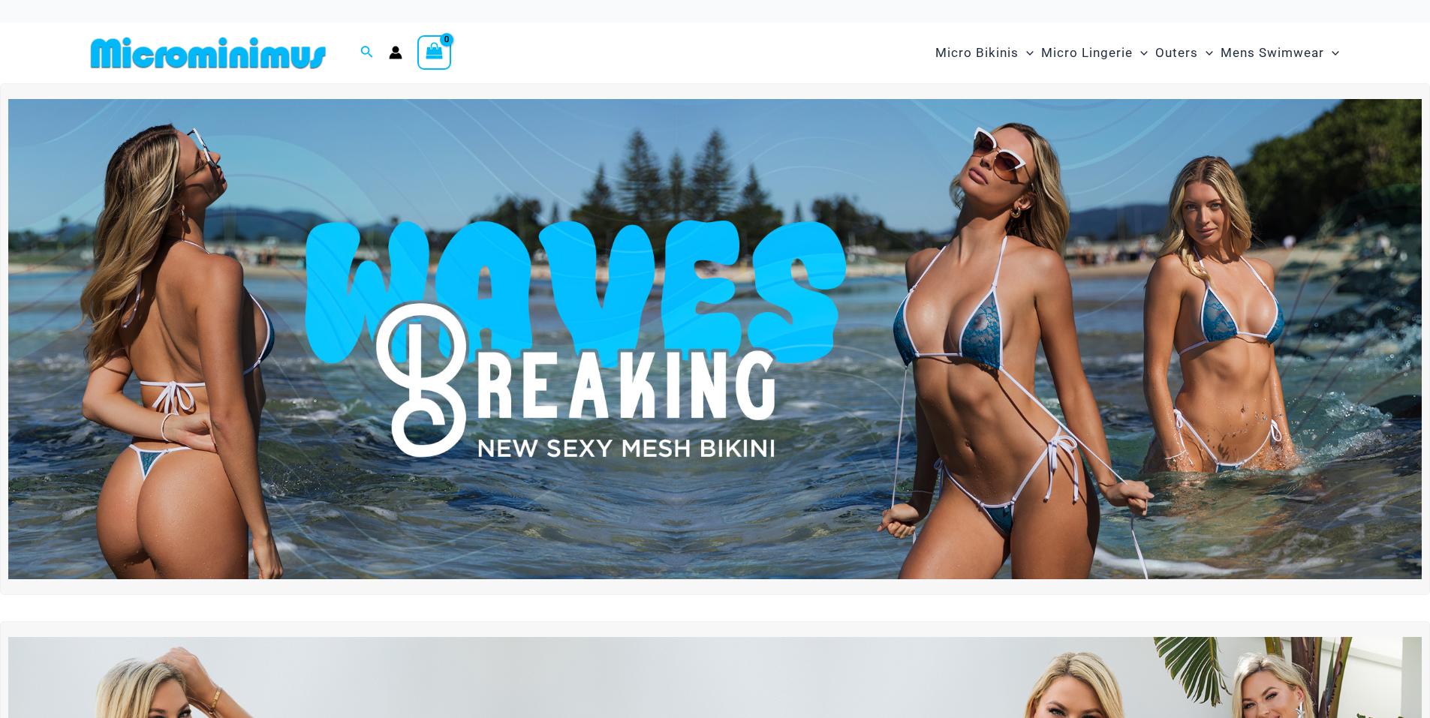
click at [450, 277] on img at bounding box center [714, 339] width 1413 height 480
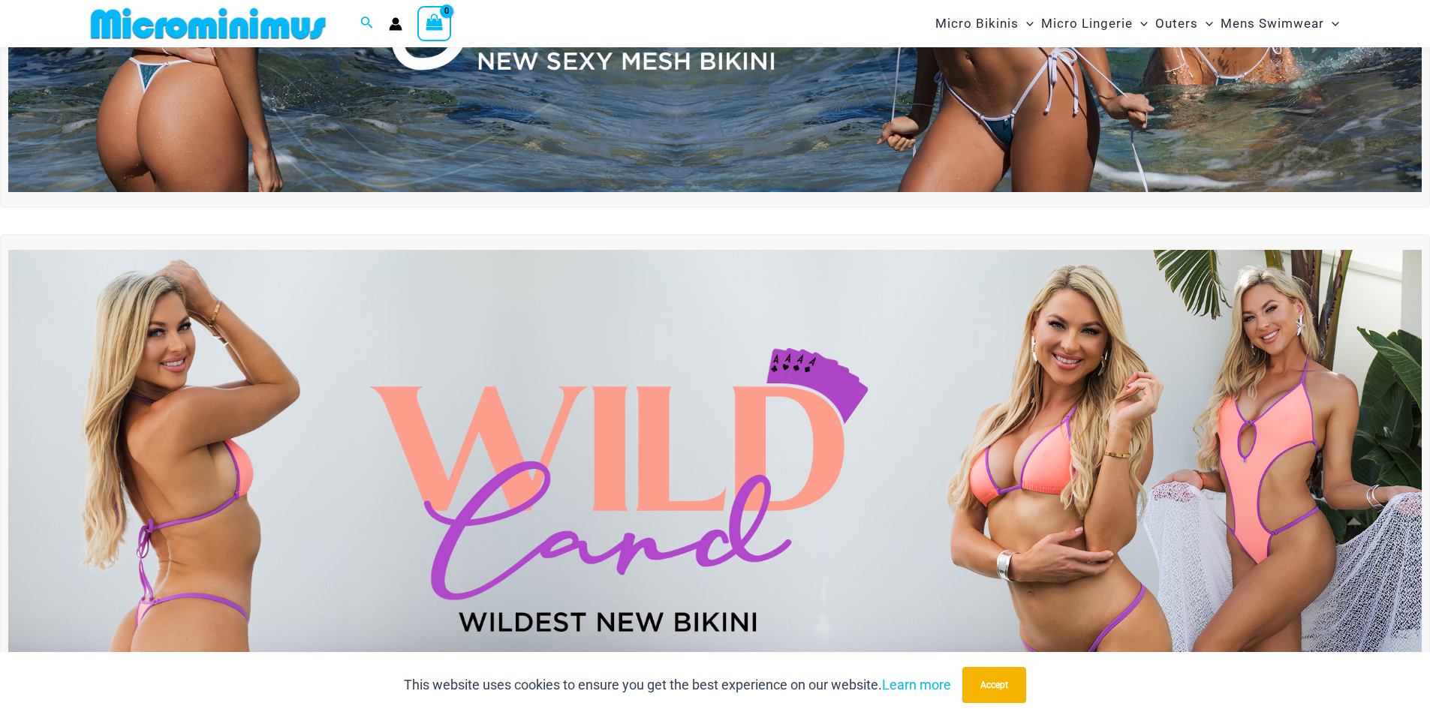
scroll to position [388, 0]
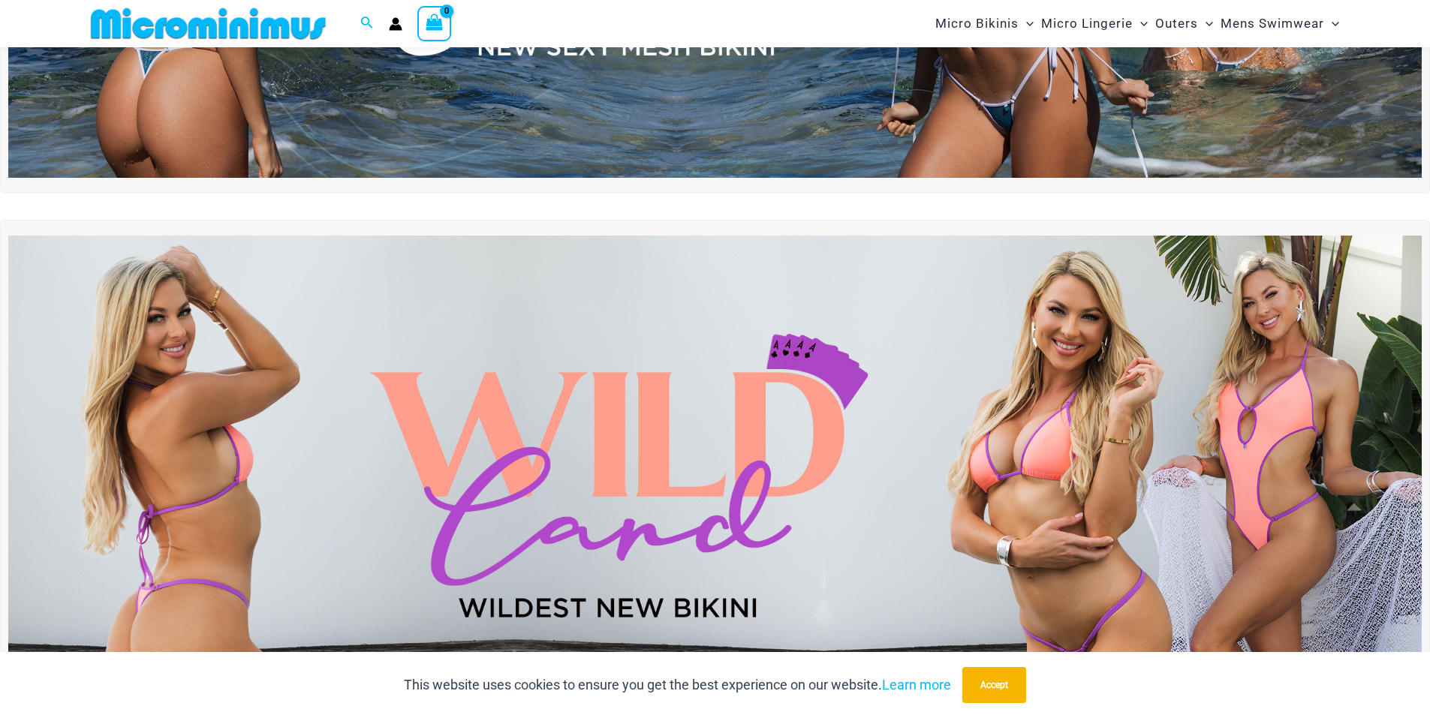
click at [313, 423] on img at bounding box center [714, 476] width 1413 height 480
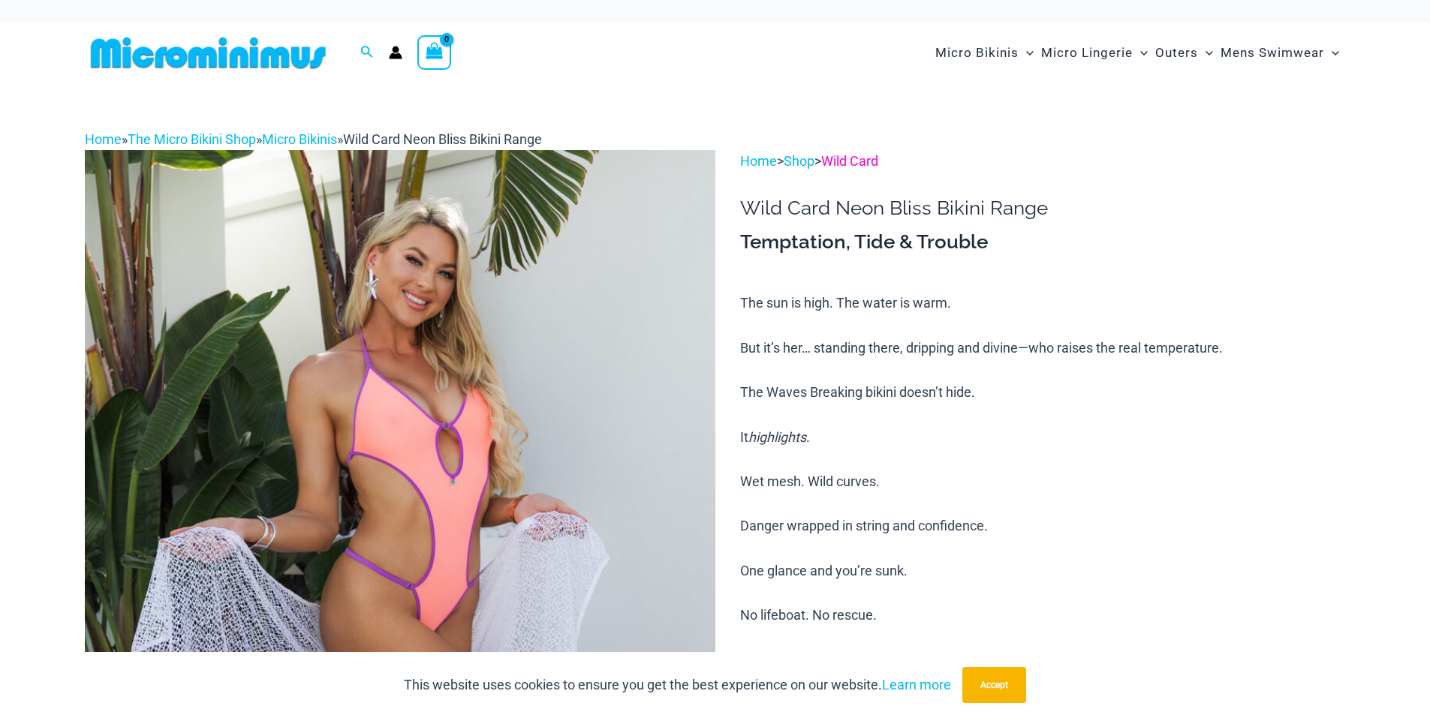
click at [862, 164] on link "Wild Card" at bounding box center [849, 161] width 57 height 16
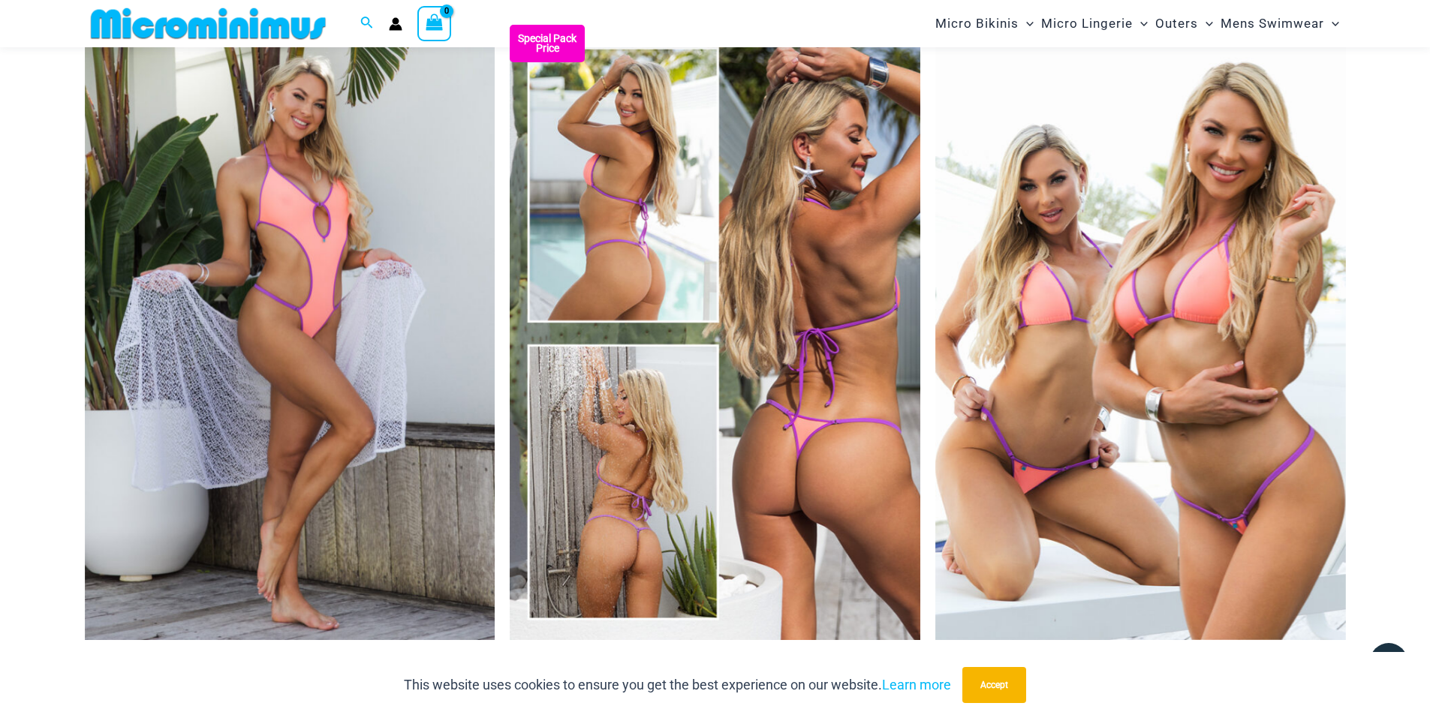
scroll to position [289, 0]
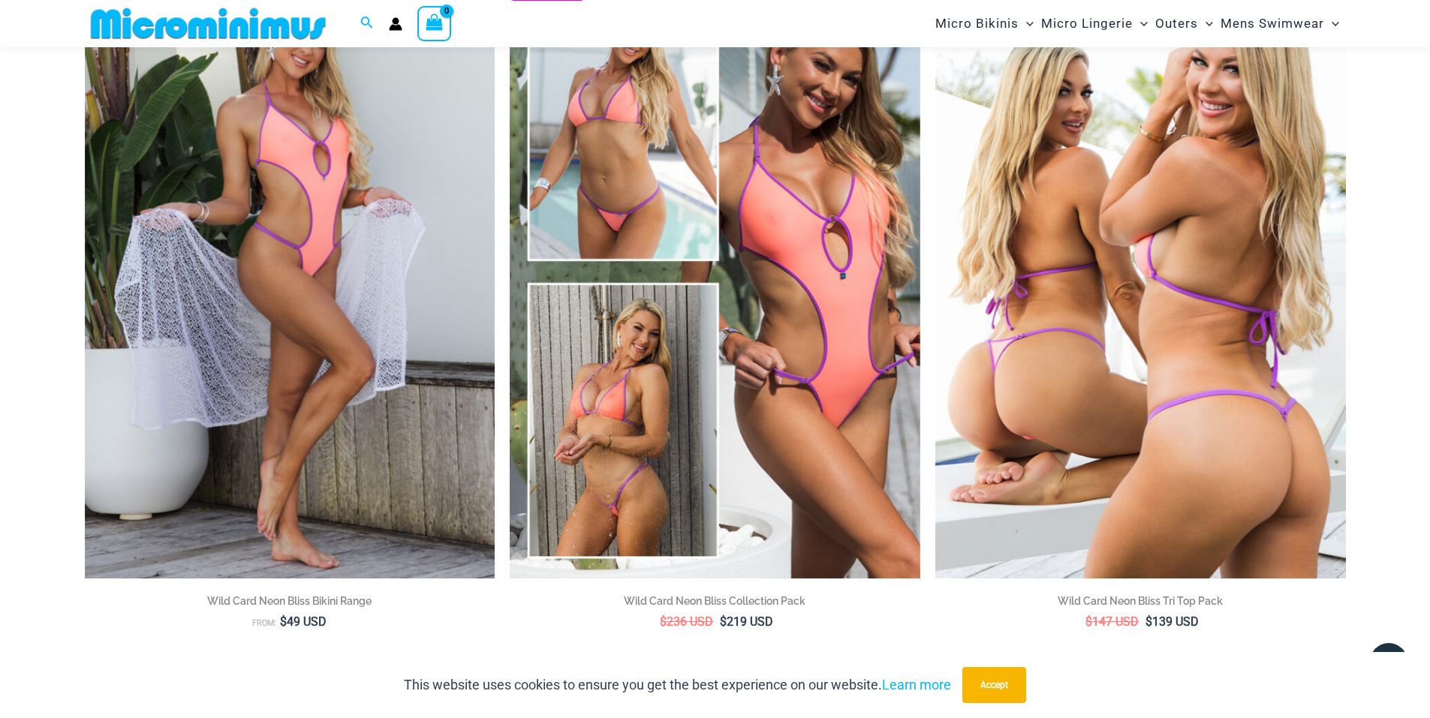
click at [1015, 395] on img at bounding box center [1140, 270] width 410 height 615
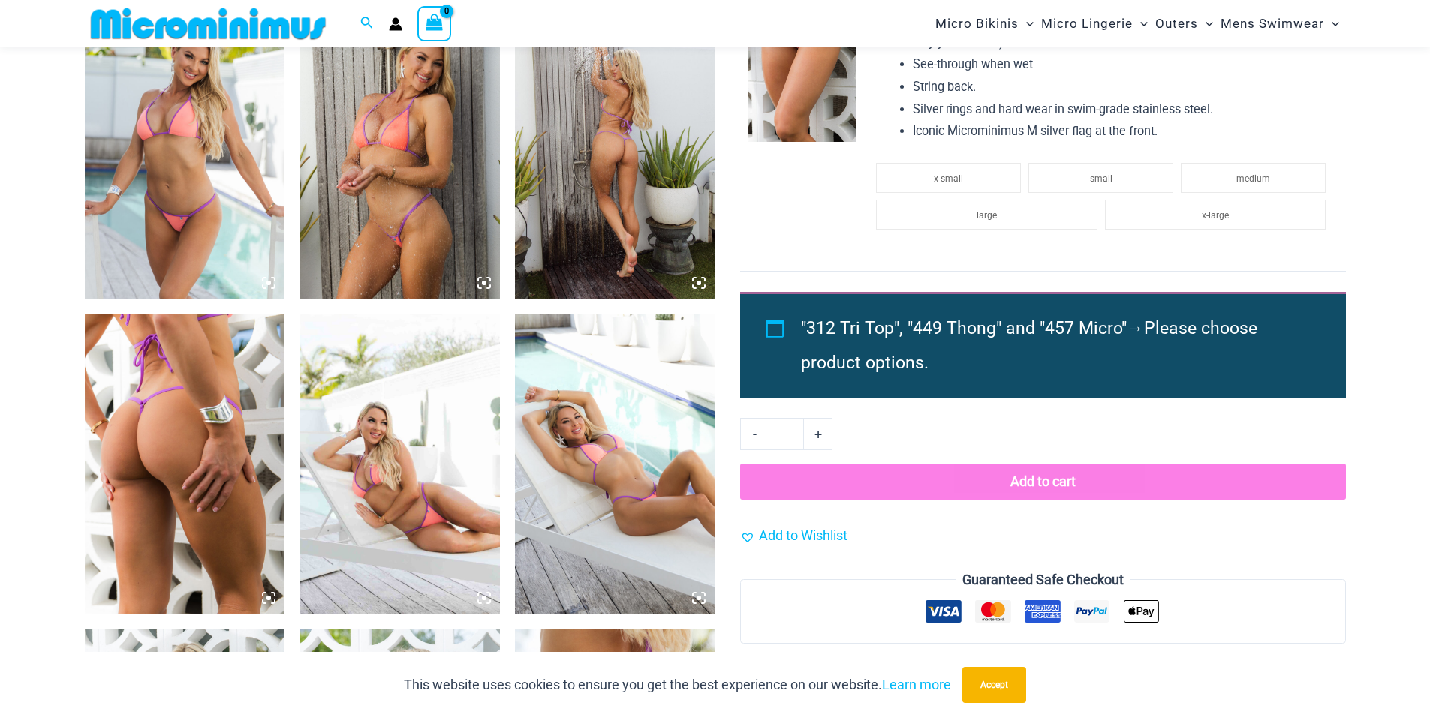
scroll to position [1416, 0]
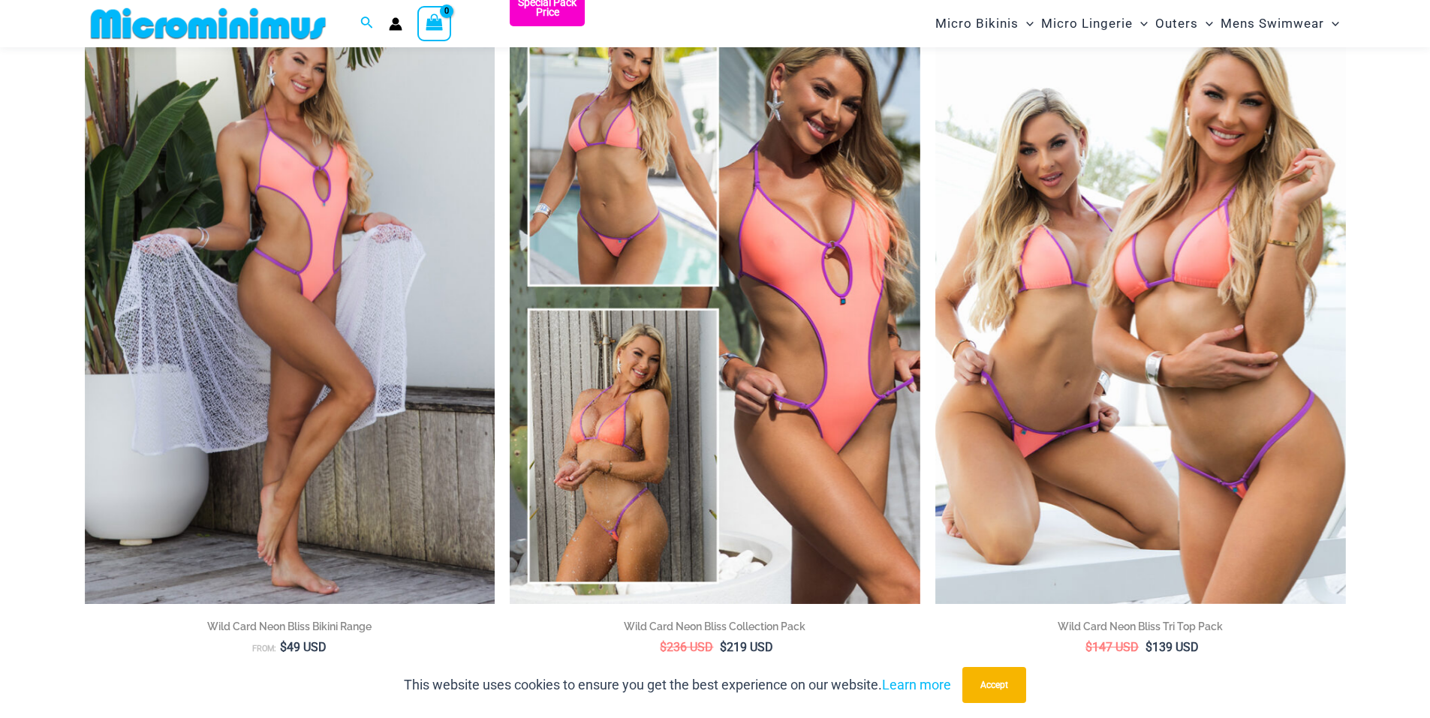
scroll to position [269, 0]
